Goal: Task Accomplishment & Management: Manage account settings

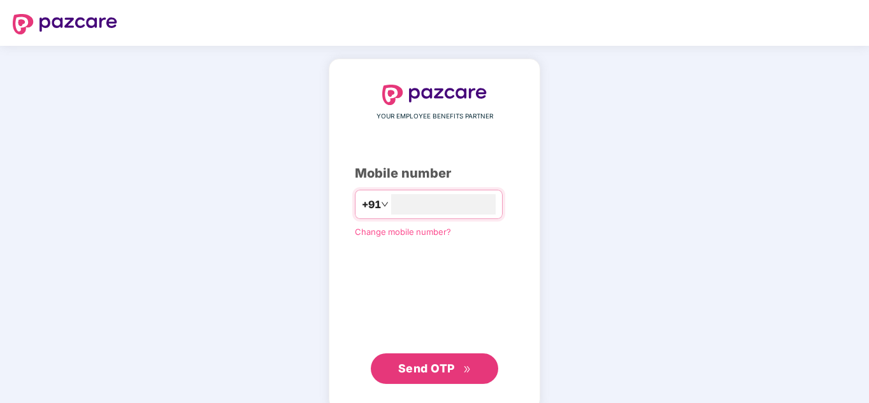
type input "**********"
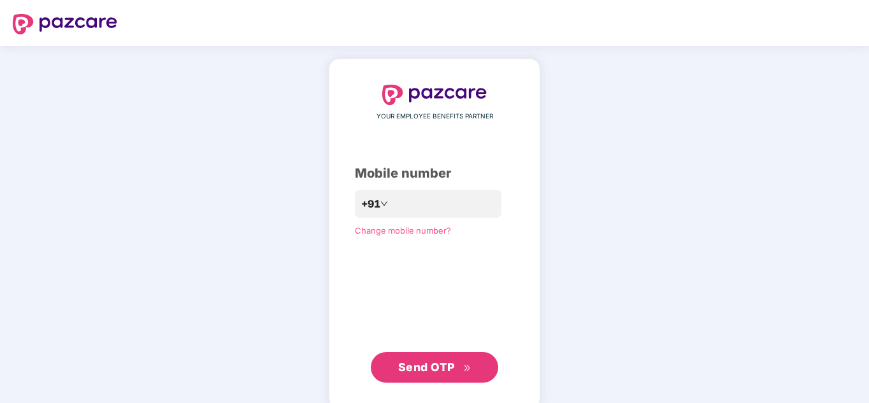
click at [444, 382] on button "Send OTP" at bounding box center [434, 367] width 127 height 31
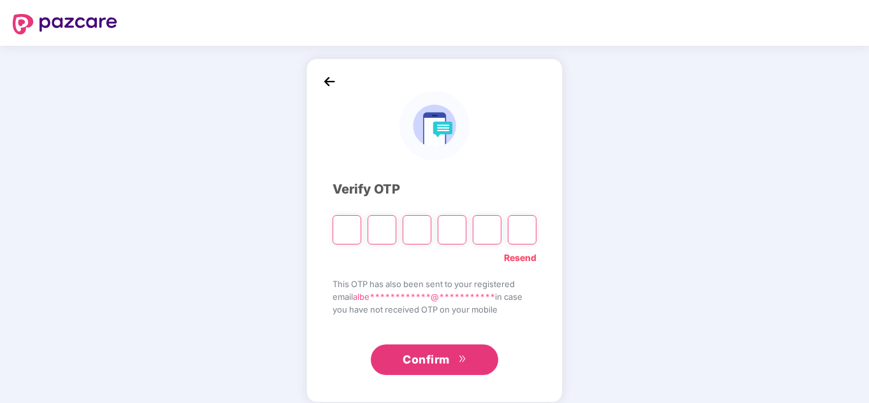
type input "*"
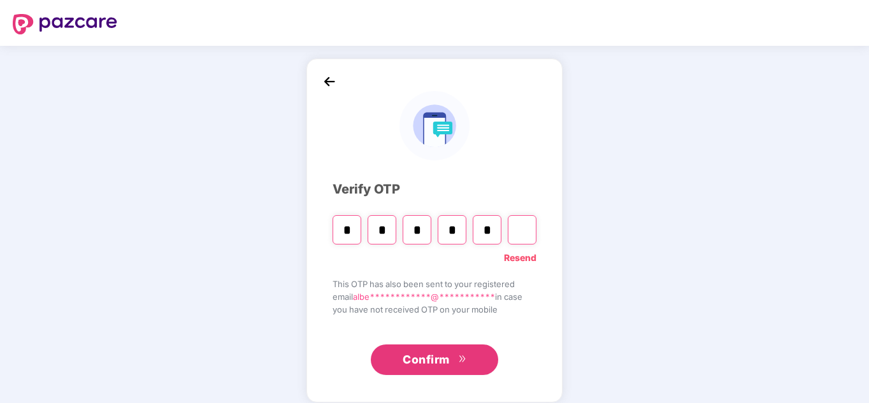
type input "*"
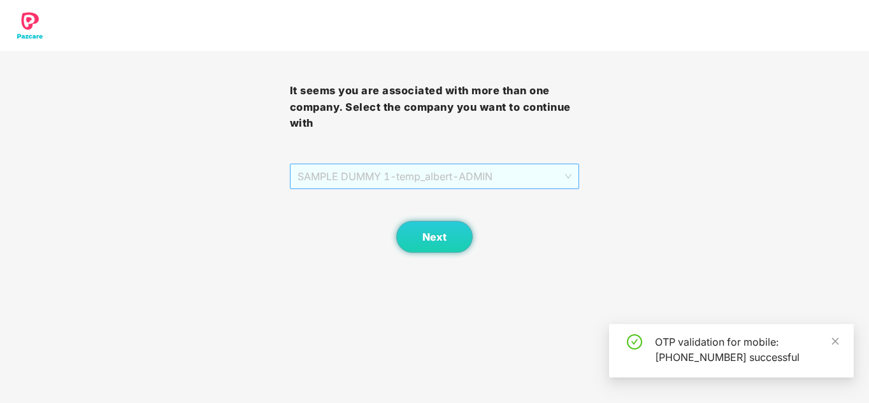
click at [481, 180] on span "SAMPLE DUMMY 1 - [PERSON_NAME]" at bounding box center [435, 176] width 275 height 24
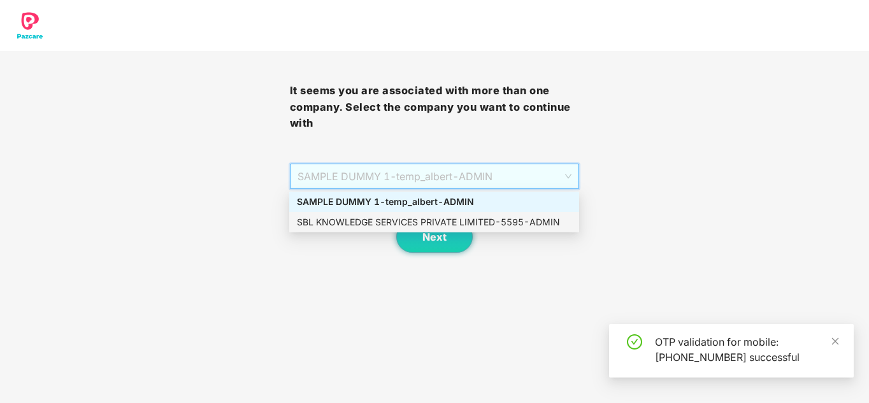
click at [442, 221] on div "SBL KNOWLEDGE SERVICES PRIVATE LIMITED - 5595 - ADMIN" at bounding box center [434, 222] width 275 height 14
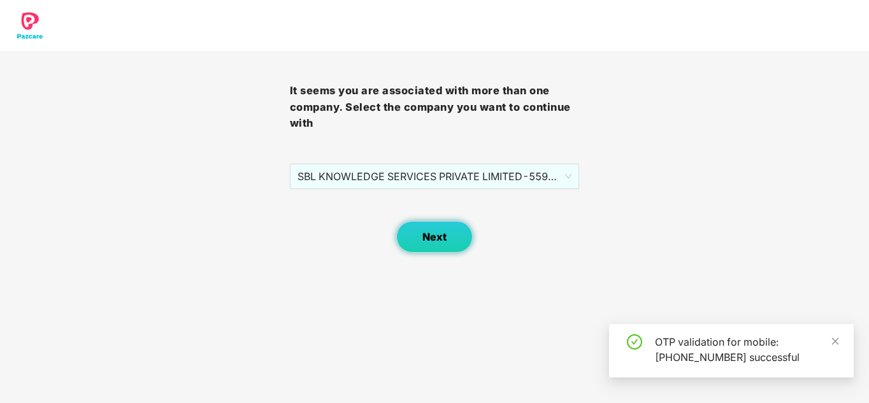
click at [442, 236] on span "Next" at bounding box center [435, 237] width 24 height 12
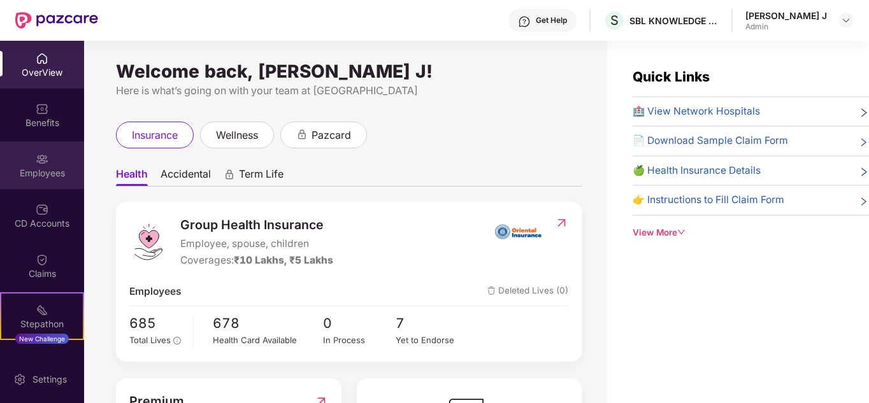
click at [37, 154] on img at bounding box center [42, 159] width 13 height 13
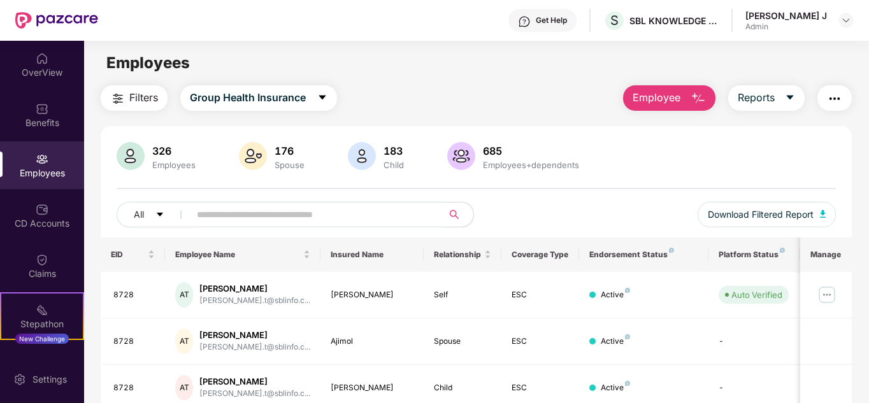
click at [251, 212] on input "text" at bounding box center [311, 214] width 229 height 19
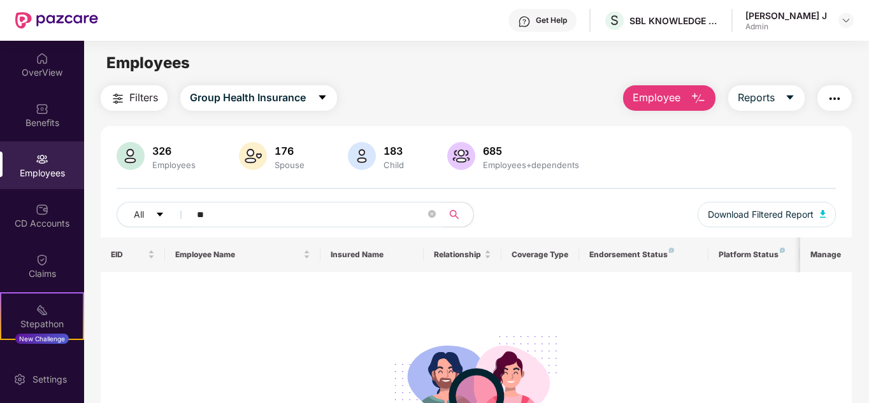
type input "*"
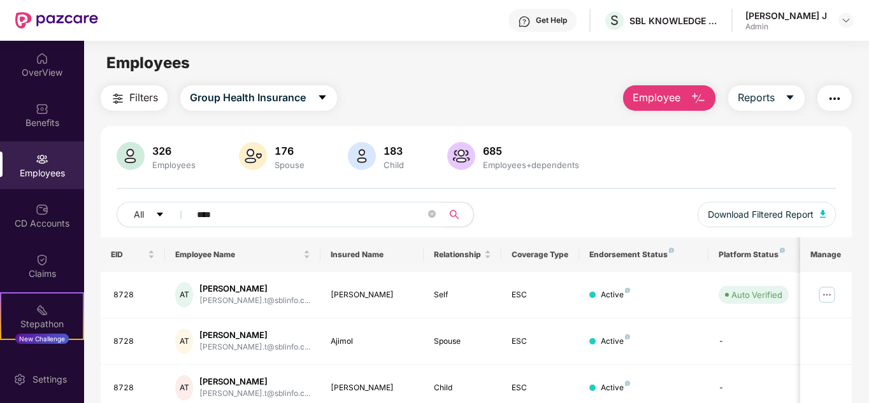
type input "*****"
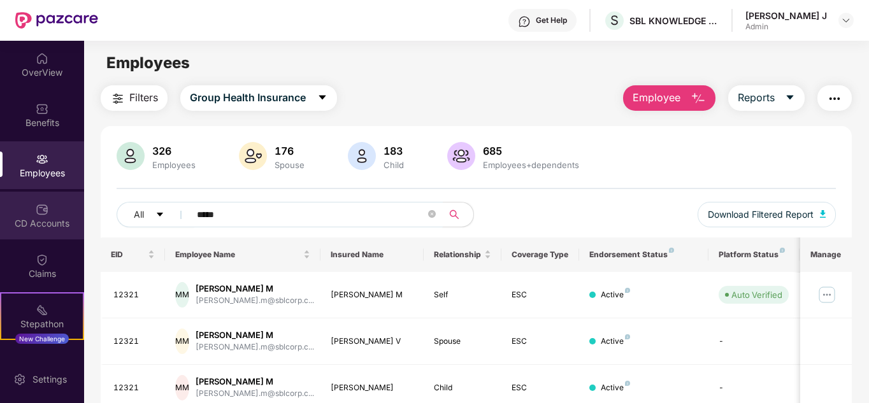
drag, startPoint x: 252, startPoint y: 213, endPoint x: 41, endPoint y: 217, distance: 211.6
click at [41, 217] on div "OverView Benefits Employees CD Accounts Claims Stepathon New Challenge Endorsem…" at bounding box center [434, 222] width 869 height 363
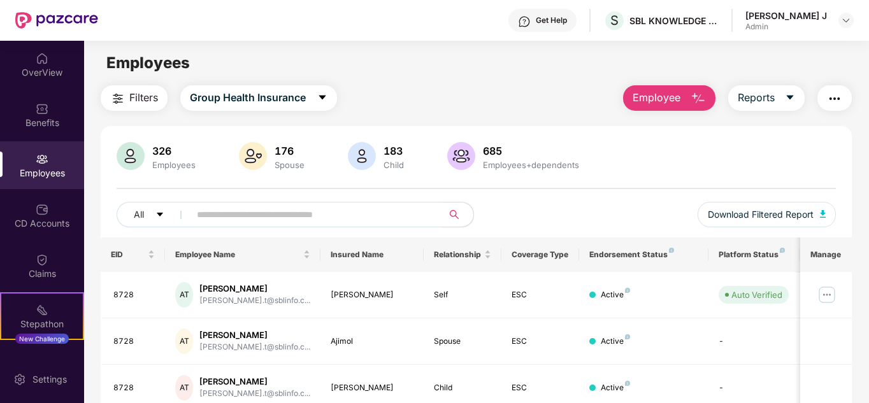
click at [134, 106] on span "Filters" at bounding box center [143, 98] width 29 height 16
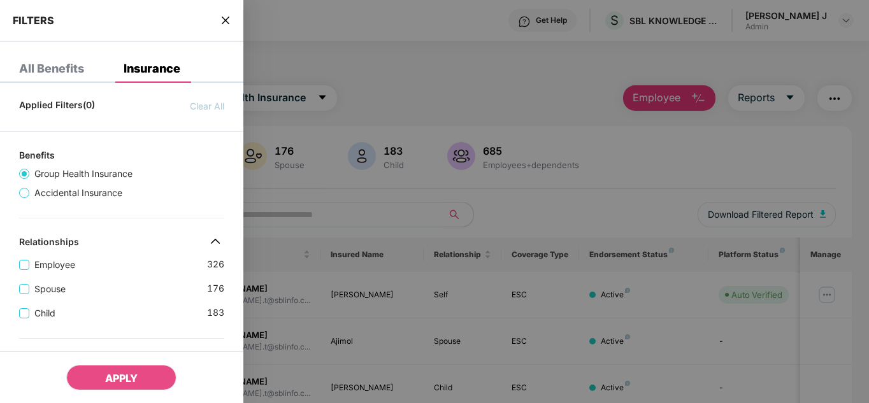
click at [221, 24] on icon "close" at bounding box center [226, 20] width 10 height 10
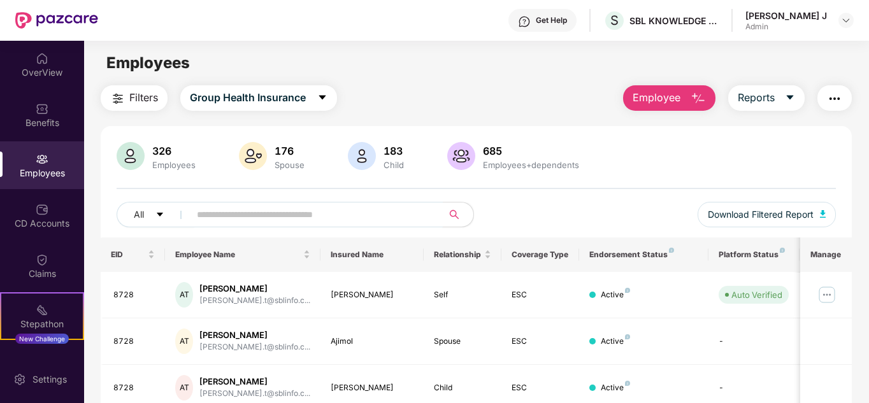
click at [321, 220] on input "text" at bounding box center [311, 214] width 229 height 19
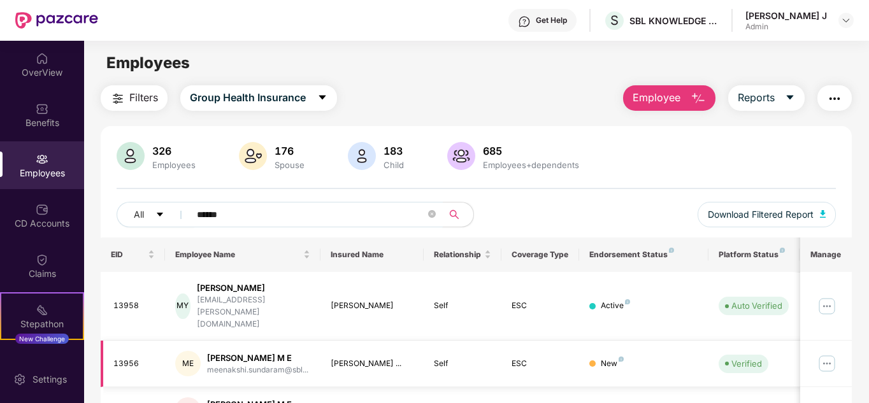
type input "******"
click at [828, 354] on img at bounding box center [827, 364] width 20 height 20
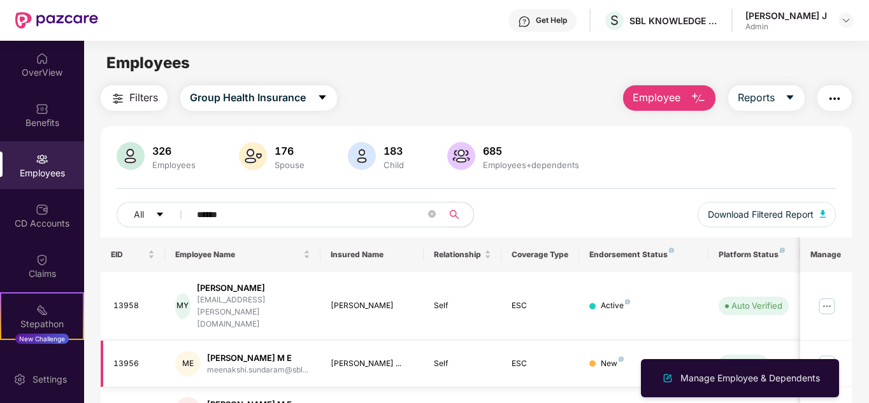
click at [828, 354] on img at bounding box center [827, 364] width 20 height 20
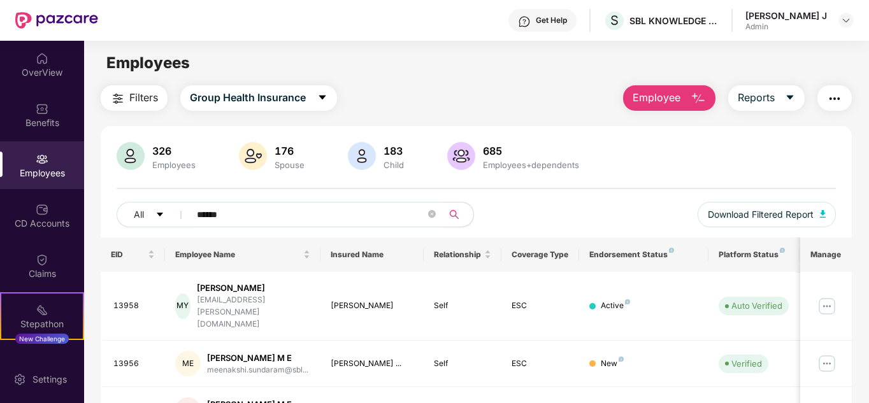
scroll to position [133, 0]
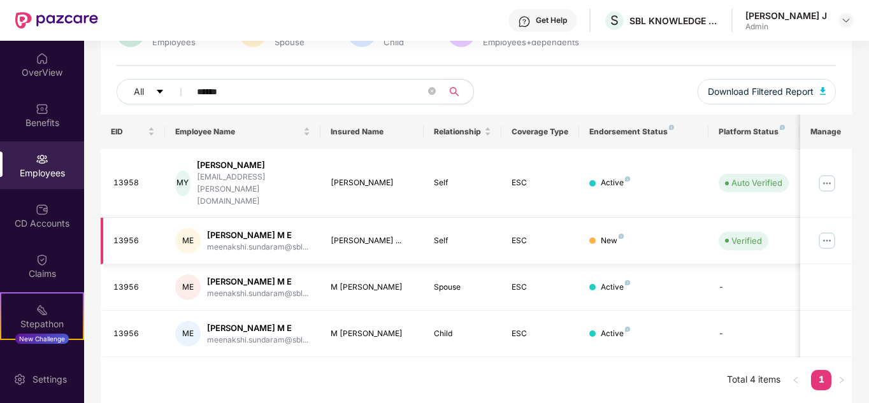
click at [831, 231] on img at bounding box center [827, 241] width 20 height 20
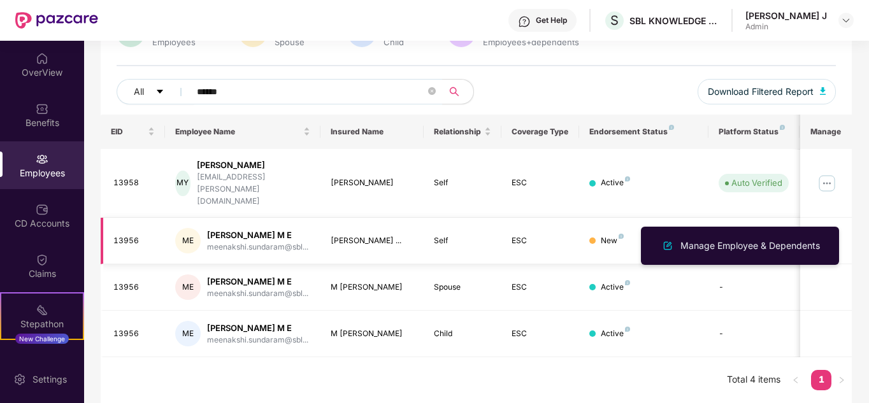
click at [829, 231] on img at bounding box center [827, 241] width 20 height 20
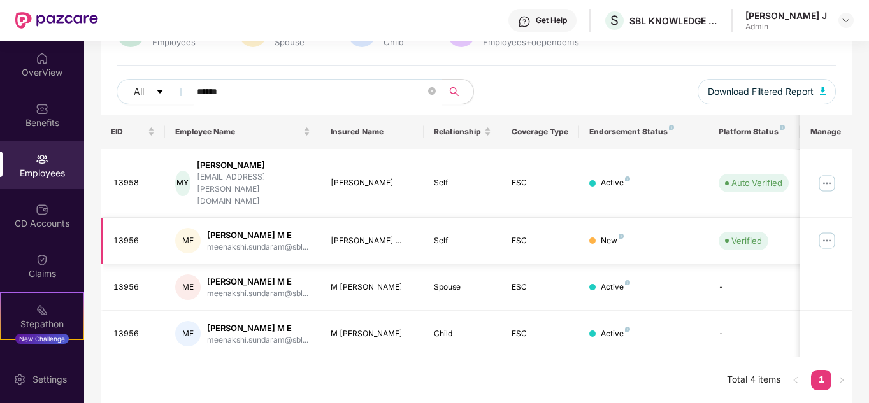
click at [828, 231] on img at bounding box center [827, 241] width 20 height 20
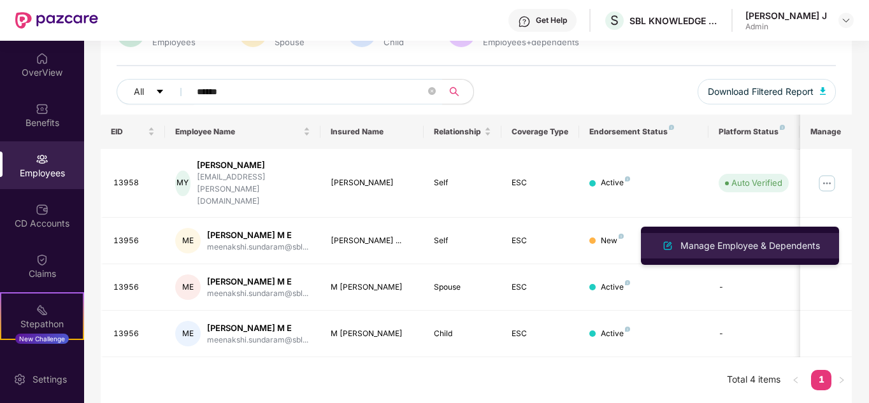
click at [768, 247] on div "Manage Employee & Dependents" at bounding box center [750, 246] width 145 height 14
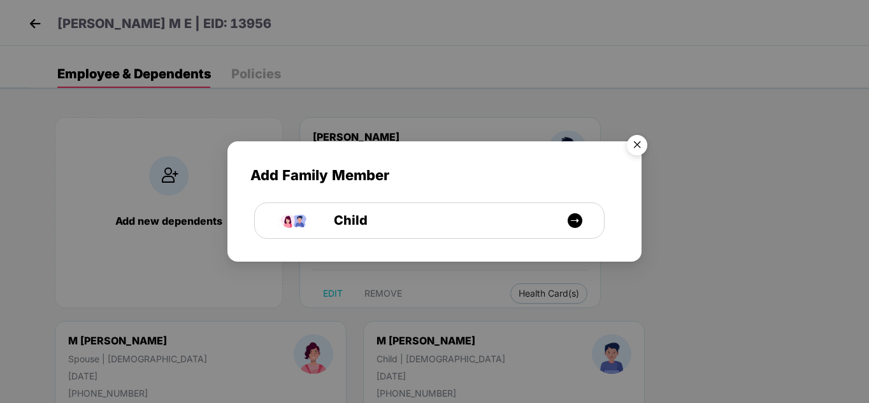
click at [637, 146] on img "Close" at bounding box center [637, 147] width 36 height 36
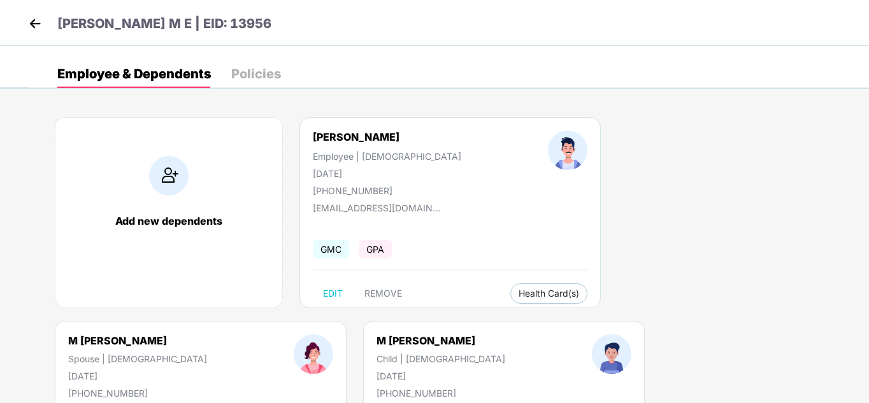
click at [755, 101] on div "Add new dependents [PERSON_NAME] Employee | [DEMOGRAPHIC_DATA] [DATE] [PHONE_NU…" at bounding box center [449, 321] width 840 height 446
click at [34, 32] on img at bounding box center [34, 23] width 19 height 19
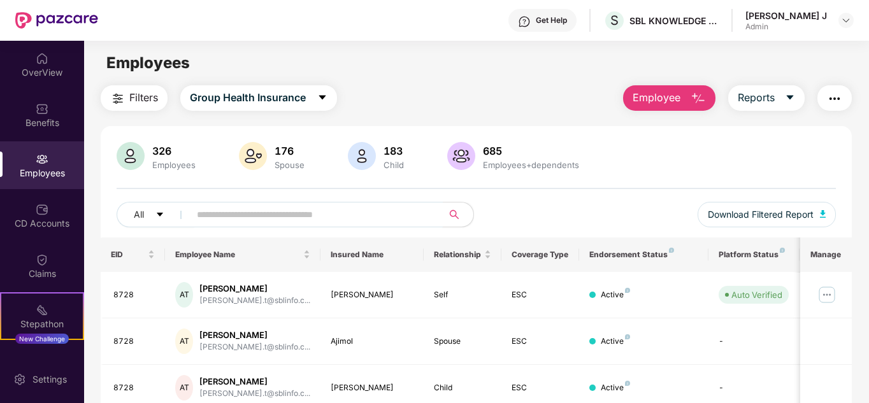
click at [283, 218] on input "text" at bounding box center [311, 214] width 229 height 19
type input "****"
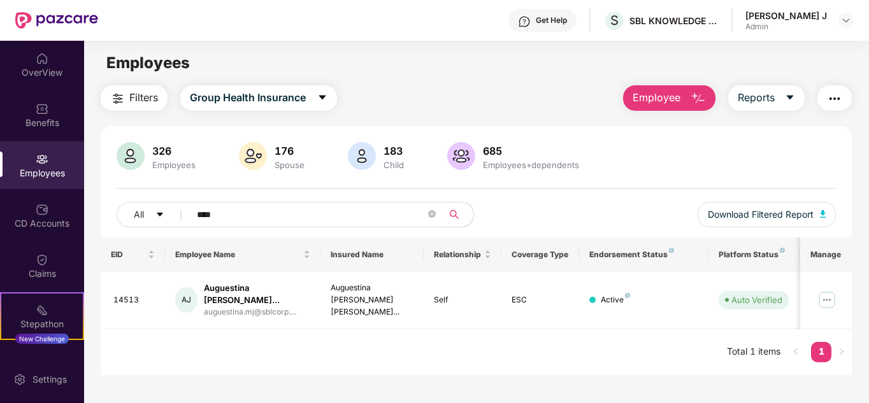
drag, startPoint x: 283, startPoint y: 218, endPoint x: 95, endPoint y: 232, distance: 188.5
click at [95, 232] on div "Filters Group Health Insurance Employee Reports 326 Employees 176 Spouse 183 Ch…" at bounding box center [476, 230] width 785 height 290
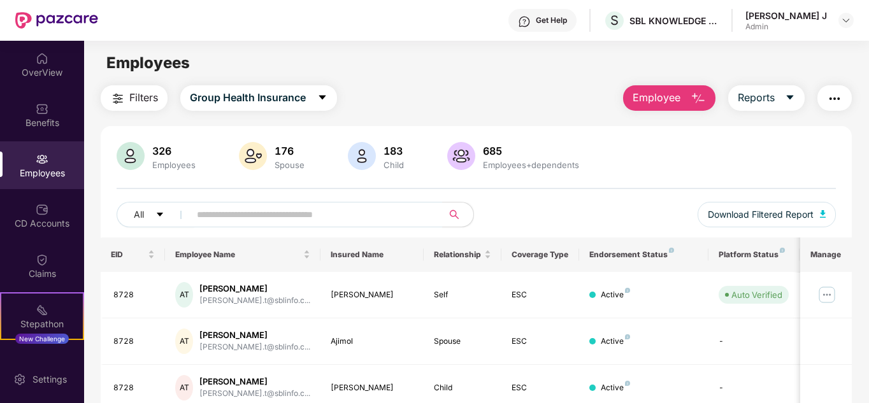
click at [57, 168] on div "Employees" at bounding box center [42, 173] width 84 height 13
click at [47, 53] on div "OverView" at bounding box center [42, 65] width 84 height 48
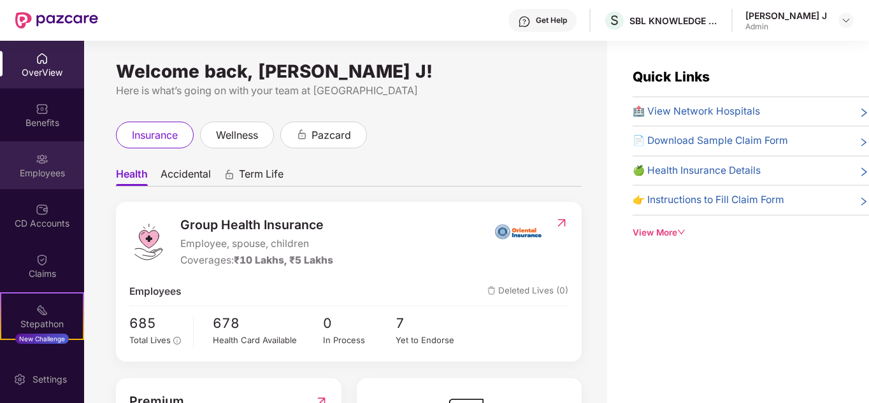
click at [43, 172] on div "Employees" at bounding box center [42, 173] width 84 height 13
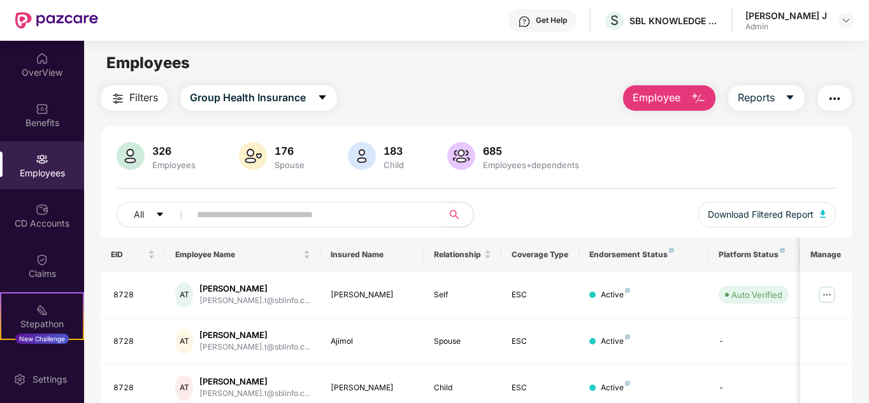
click at [254, 215] on input "text" at bounding box center [311, 214] width 229 height 19
paste input "****"
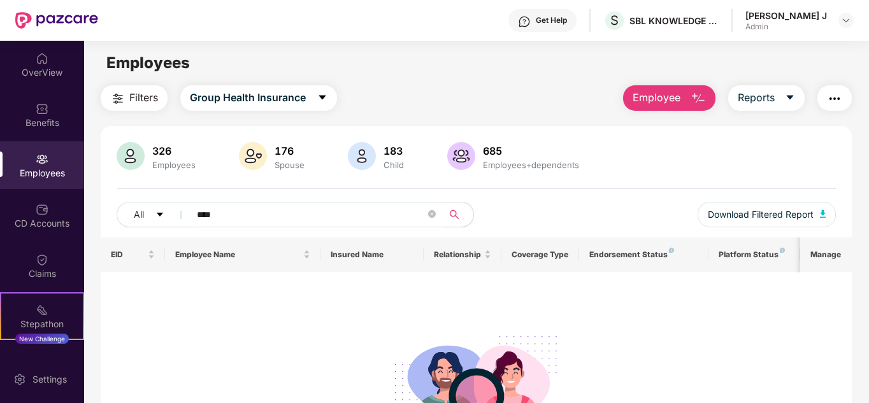
type input "****"
click at [747, 96] on span "Reports" at bounding box center [756, 98] width 37 height 16
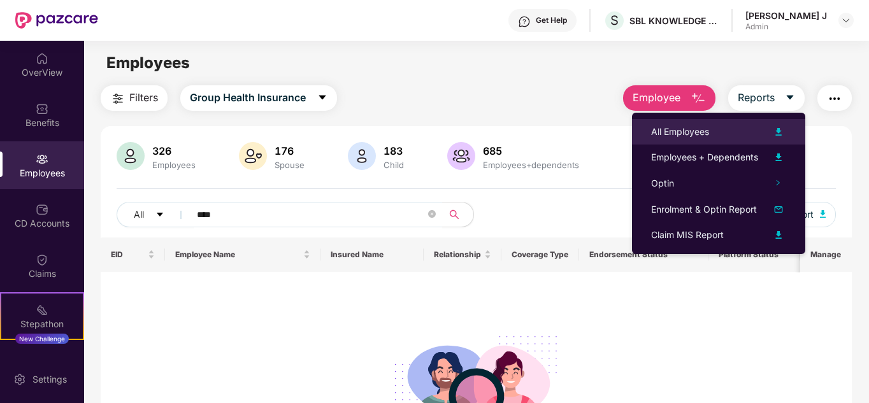
click at [730, 137] on div "All Employees" at bounding box center [718, 131] width 135 height 15
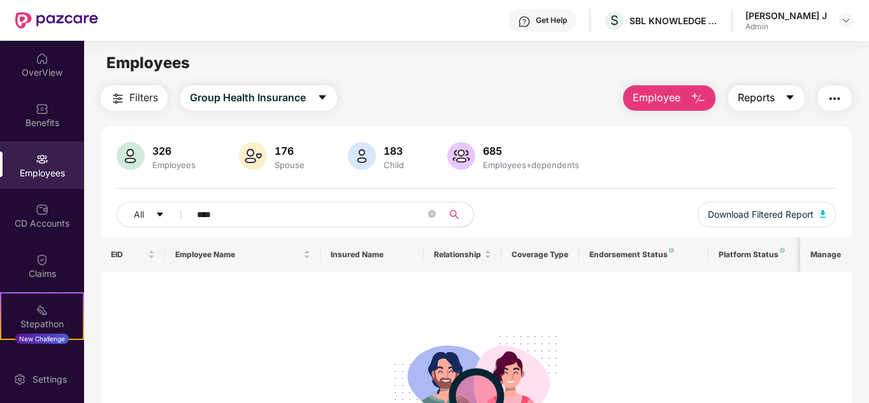
click at [775, 100] on span "Reports" at bounding box center [756, 98] width 37 height 16
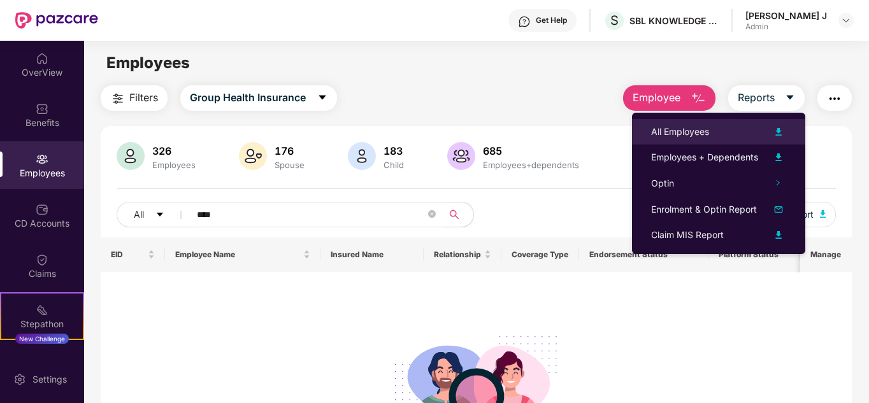
click at [779, 131] on img at bounding box center [778, 131] width 15 height 15
